Goal: Task Accomplishment & Management: Manage account settings

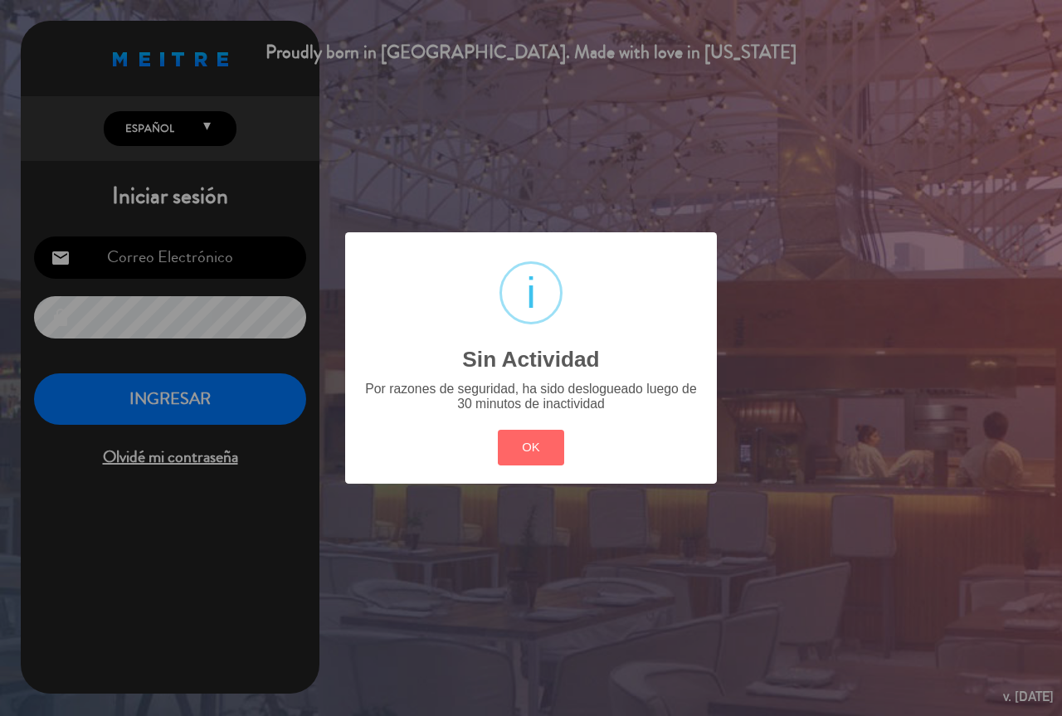
type input "[EMAIL_ADDRESS][DOMAIN_NAME]"
drag, startPoint x: 556, startPoint y: 473, endPoint x: 551, endPoint y: 465, distance: 9.0
click at [556, 473] on div "? ! i Sin Actividad × Por razones de seguridad, ha sido deslogueado luego de 30…" at bounding box center [531, 357] width 372 height 251
click at [542, 453] on button "OK" at bounding box center [531, 448] width 67 height 36
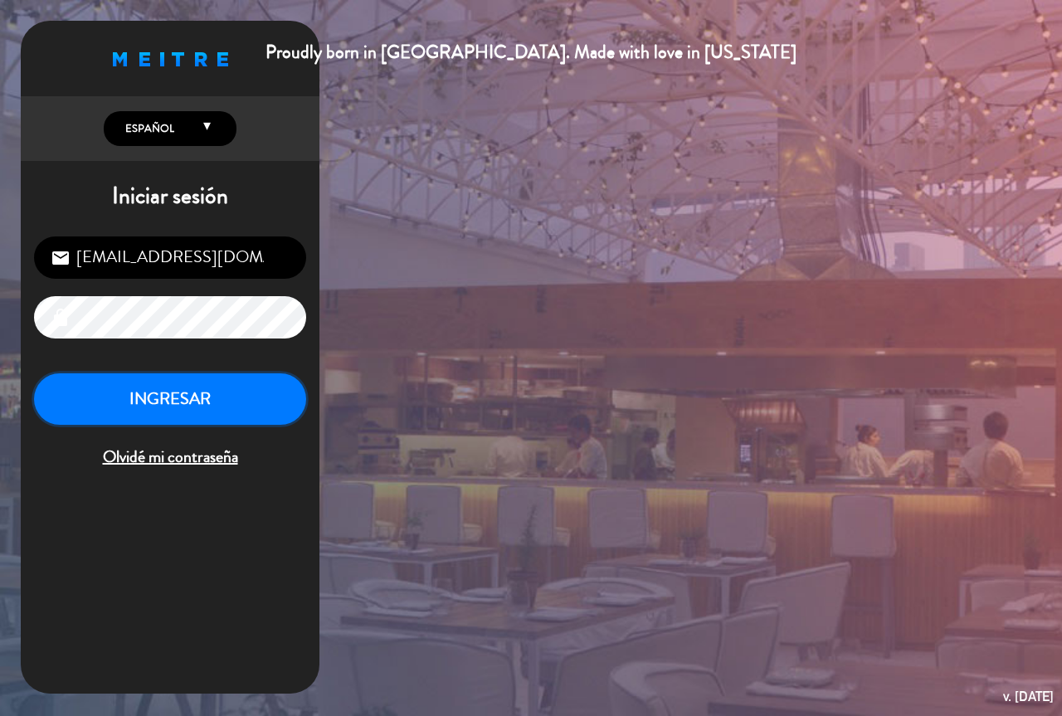
click at [242, 413] on button "INGRESAR" at bounding box center [170, 399] width 272 height 52
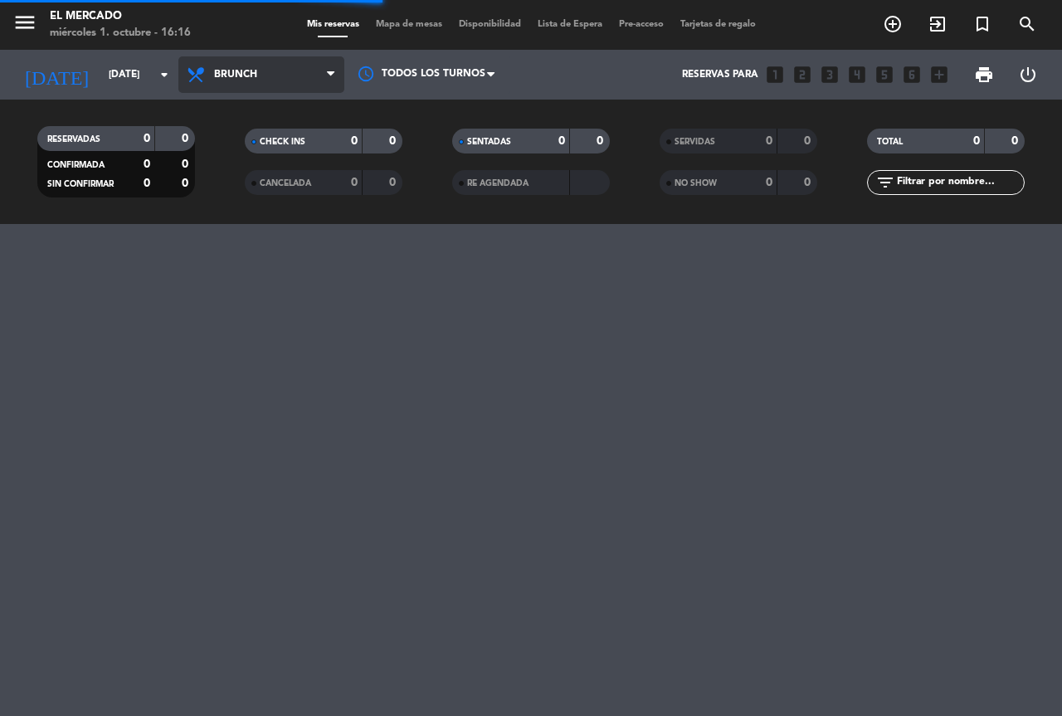
click at [265, 73] on span "Brunch" at bounding box center [261, 74] width 166 height 37
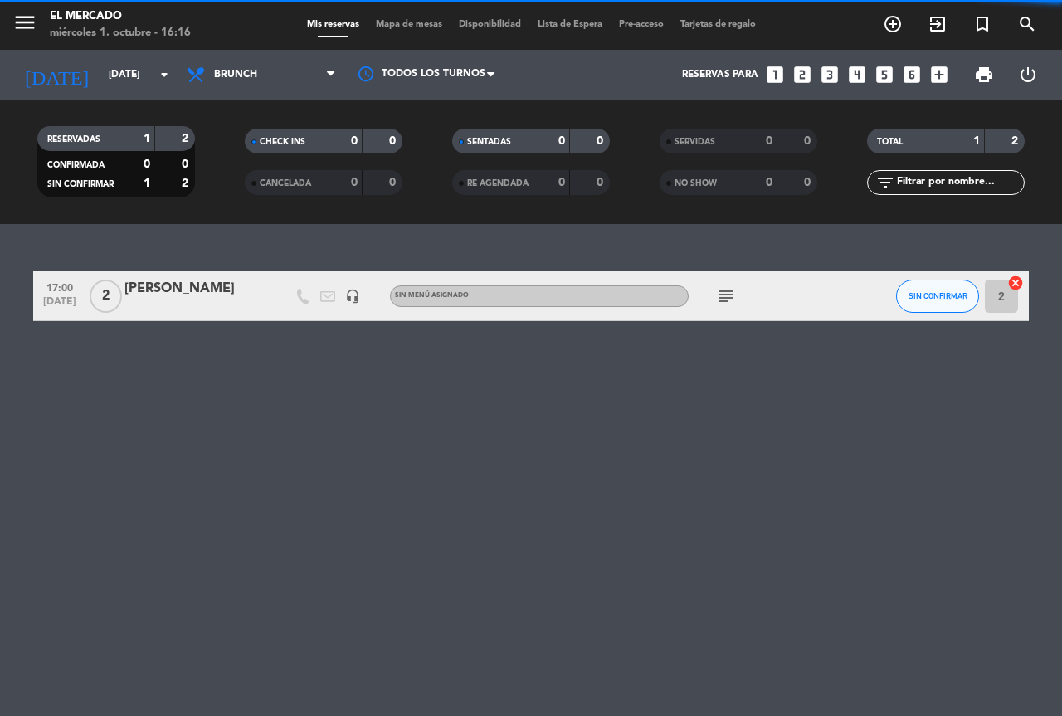
click at [254, 35] on div "menu El Mercado [DATE] 1. octubre - 16:16" at bounding box center [132, 25] width 265 height 39
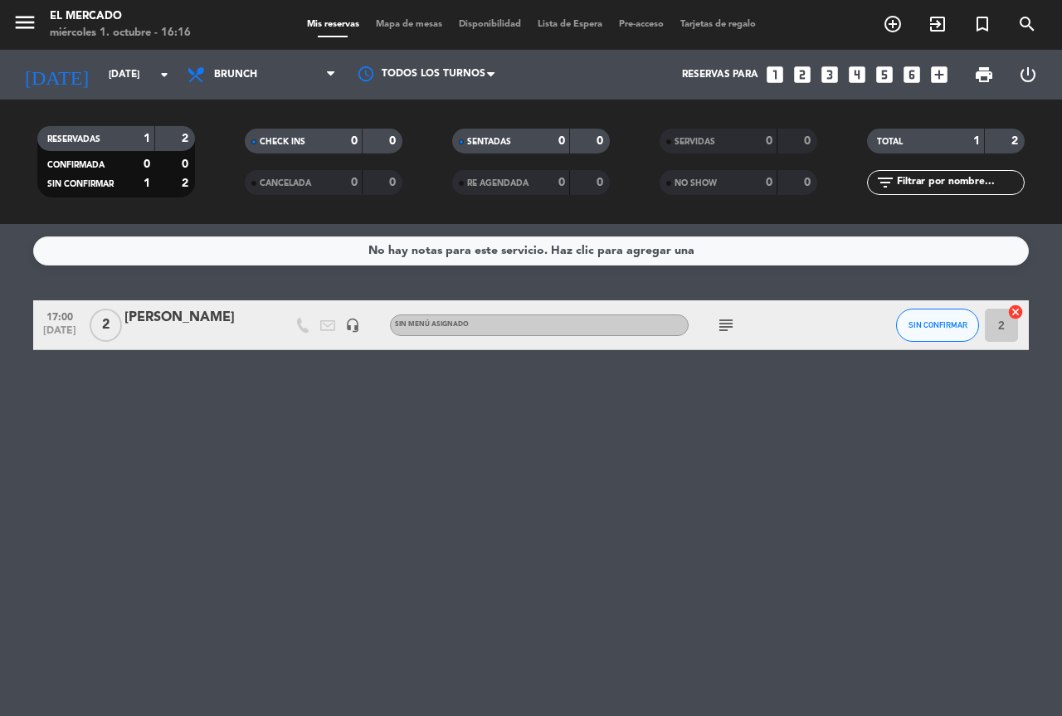
click at [739, 334] on div "subject" at bounding box center [763, 324] width 149 height 49
click at [733, 321] on icon "subject" at bounding box center [726, 325] width 20 height 20
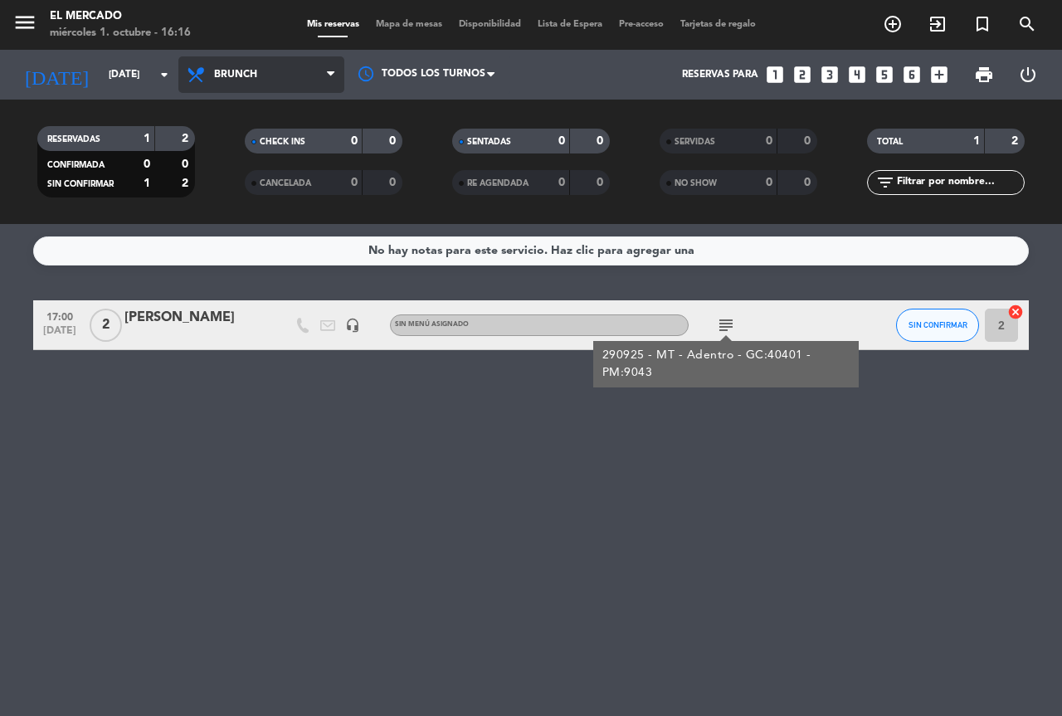
click at [256, 76] on span "Brunch" at bounding box center [235, 75] width 43 height 12
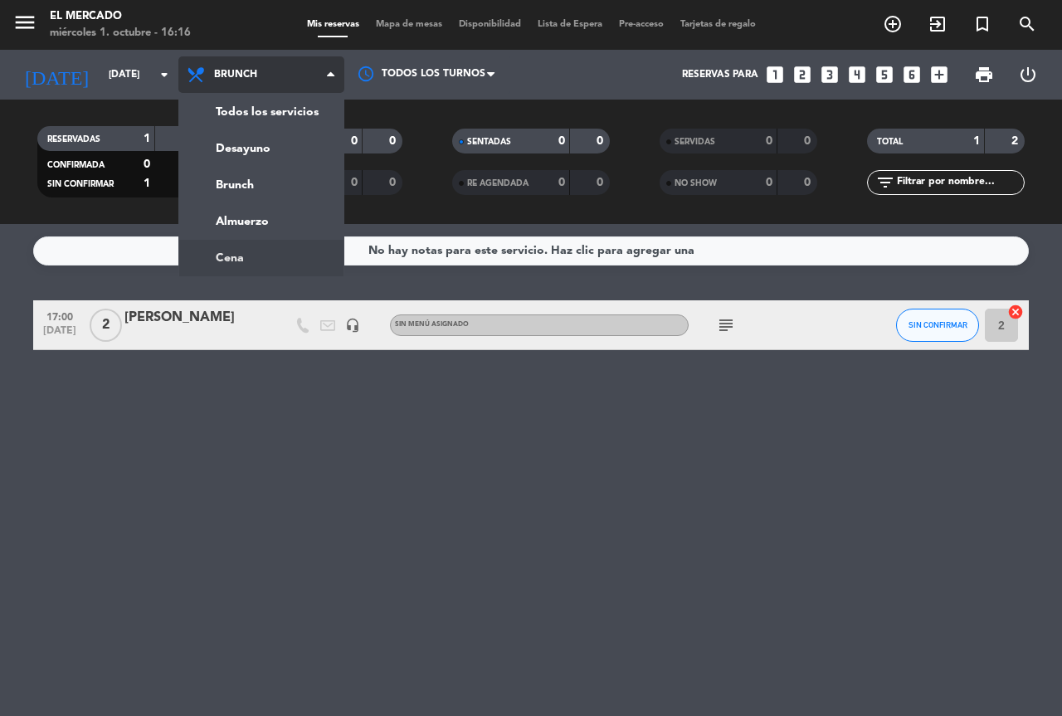
click at [238, 250] on ng-component "menu El Mercado [DATE] 1. octubre - 16:16 Mis reservas Mapa de mesas Disponibil…" at bounding box center [531, 358] width 1062 height 716
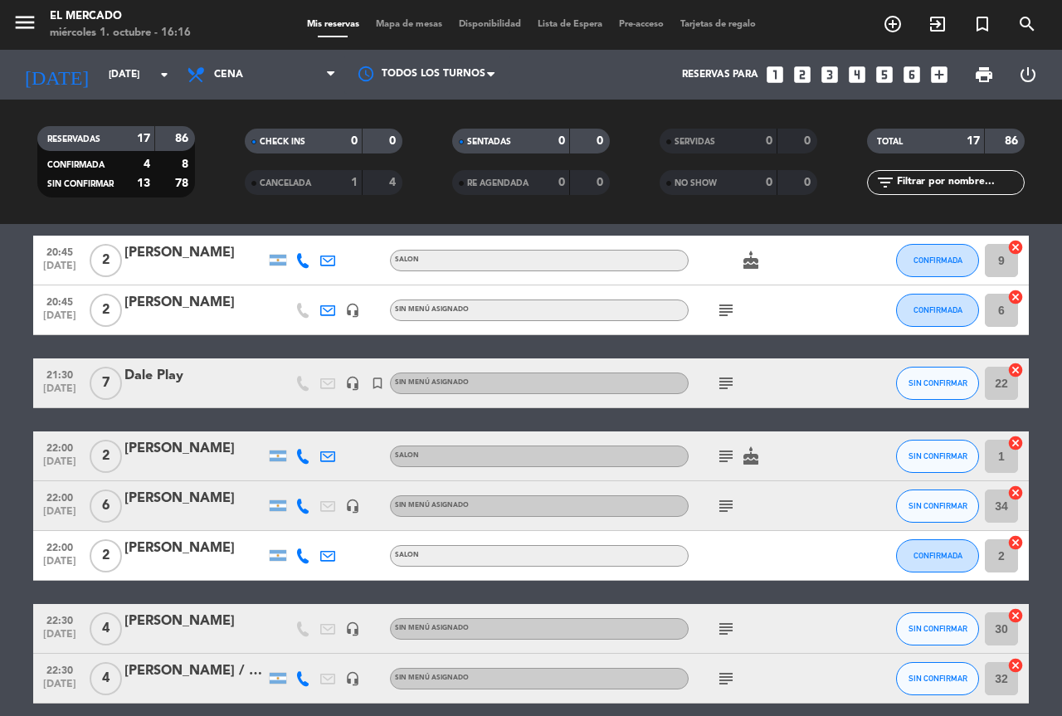
scroll to position [699, 0]
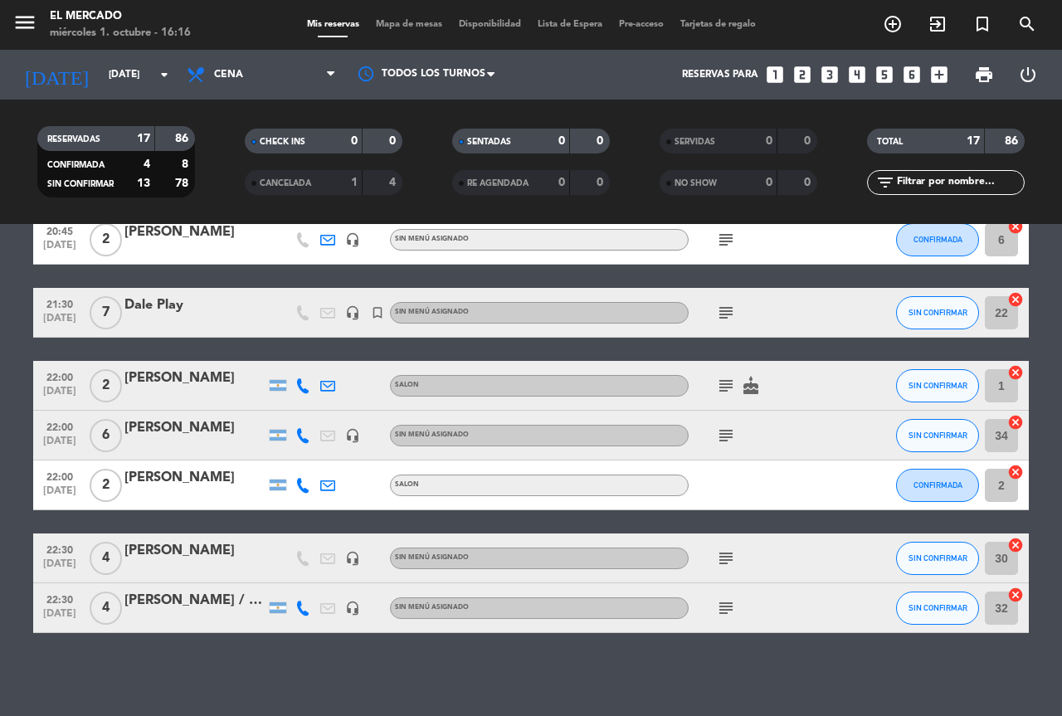
click at [989, 70] on span "print" at bounding box center [984, 75] width 20 height 20
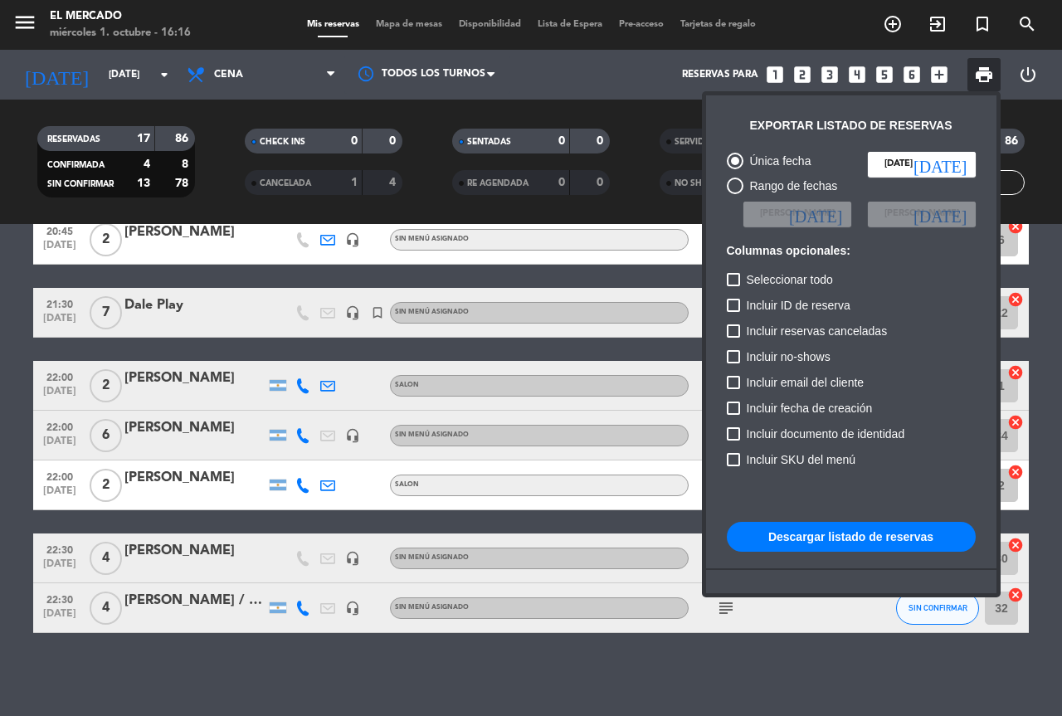
click at [856, 533] on button "Descargar listado de reservas" at bounding box center [851, 537] width 249 height 30
